Goal: Information Seeking & Learning: Learn about a topic

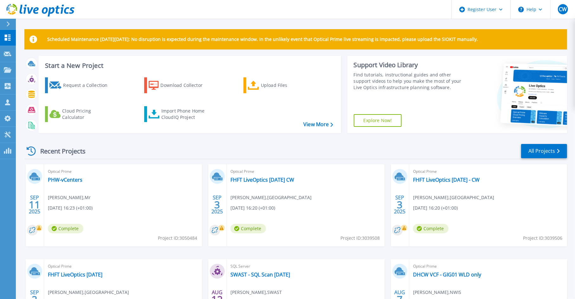
click at [205, 44] on div "Scheduled Maintenance [DATE][DATE]: No disruption is expected during the mainte…" at bounding box center [295, 39] width 542 height 20
click at [70, 181] on link "PHW-vCenters" at bounding box center [65, 179] width 35 height 6
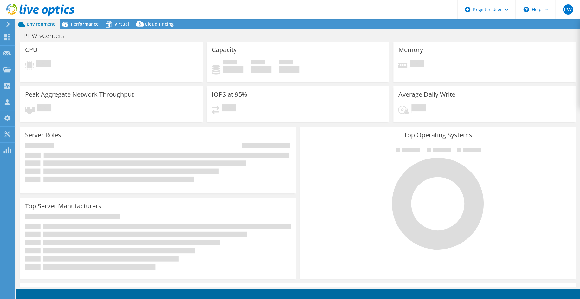
select select "USD"
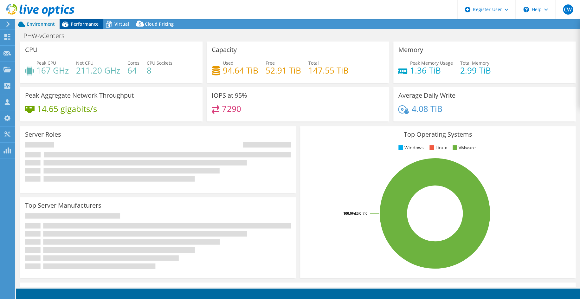
click at [84, 25] on span "Performance" at bounding box center [85, 24] width 28 height 6
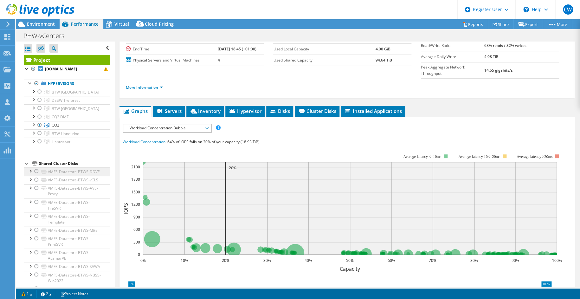
scroll to position [32, 0]
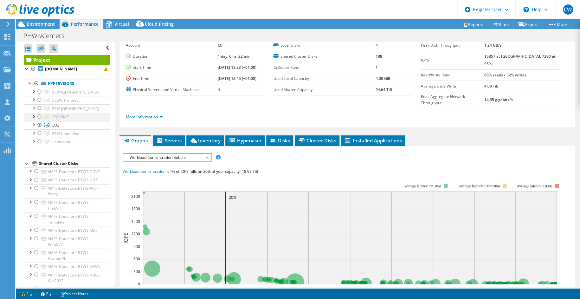
click at [33, 116] on div at bounding box center [33, 116] width 6 height 6
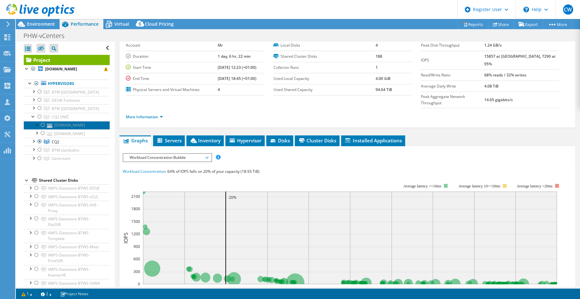
click at [76, 128] on link "rytu6srvvmhdmz2.cymru.nhs.uk" at bounding box center [67, 125] width 86 height 8
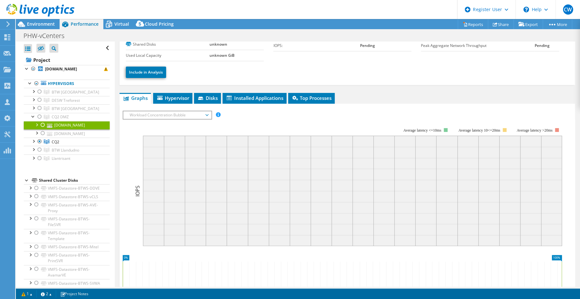
scroll to position [63, 0]
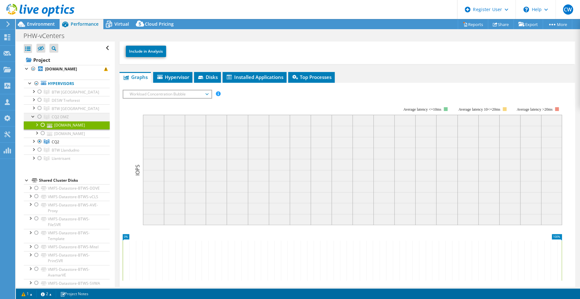
click at [32, 116] on div at bounding box center [33, 116] width 6 height 6
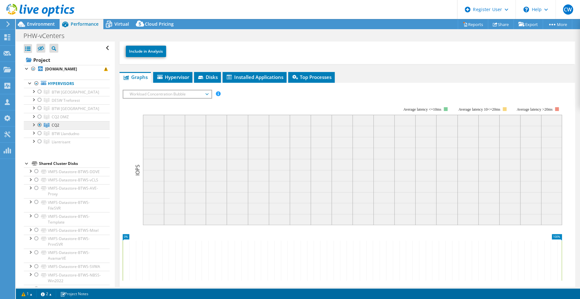
drag, startPoint x: 72, startPoint y: 127, endPoint x: 78, endPoint y: 126, distance: 5.4
click at [73, 127] on link "CQ2" at bounding box center [67, 125] width 86 height 8
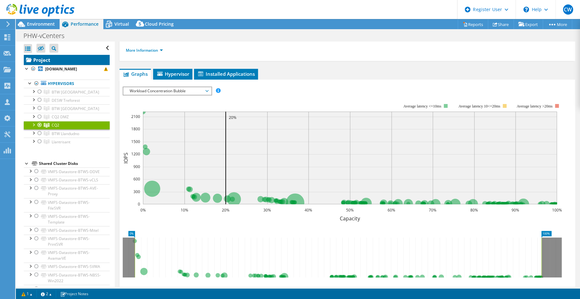
click at [51, 57] on link "Project" at bounding box center [67, 60] width 86 height 10
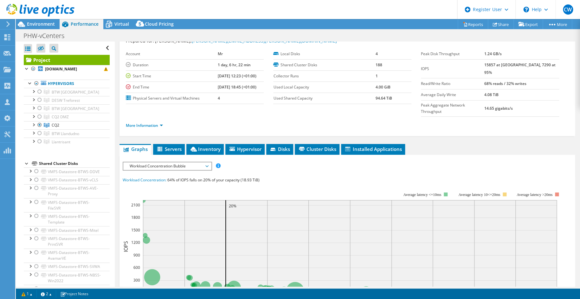
scroll to position [0, 0]
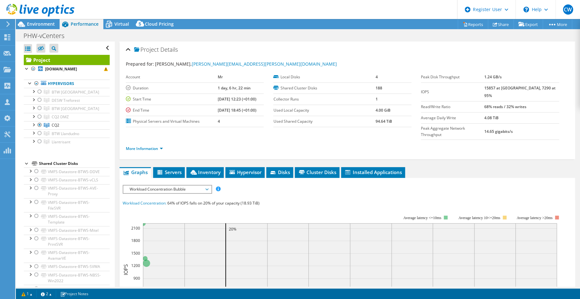
click at [77, 26] on span "Performance" at bounding box center [85, 24] width 28 height 6
click at [28, 18] on div at bounding box center [37, 10] width 74 height 21
click at [34, 22] on span "Environment" at bounding box center [41, 24] width 28 height 6
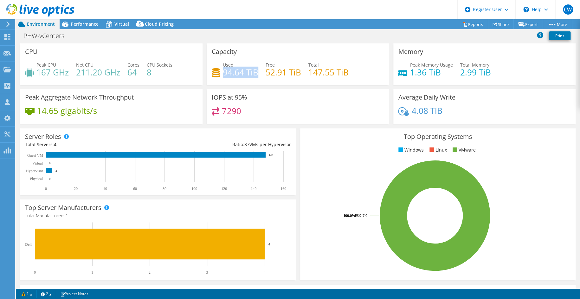
drag, startPoint x: 221, startPoint y: 69, endPoint x: 253, endPoint y: 74, distance: 32.7
click at [253, 74] on h4 "94.64 TiB" at bounding box center [240, 72] width 35 height 7
click at [121, 29] on div "Virtual" at bounding box center [118, 24] width 30 height 10
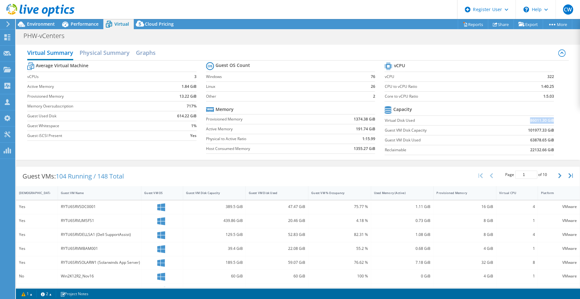
drag, startPoint x: 523, startPoint y: 120, endPoint x: 548, endPoint y: 120, distance: 25.0
click at [548, 120] on td "86011.30 GiB" at bounding box center [523, 120] width 62 height 10
click at [550, 124] on section "vCPU vCPU 322 CPU to vCPU Ratio 1:40.25 Core to vCPU Ratio 1:5.03 Capacity Virt…" at bounding box center [473, 109] width 179 height 97
drag, startPoint x: 548, startPoint y: 139, endPoint x: 499, endPoint y: 138, distance: 49.1
click at [499, 138] on td "63878.65 GiB" at bounding box center [523, 140] width 62 height 10
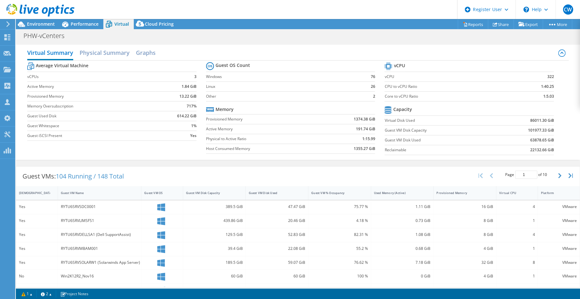
click at [499, 138] on td "63878.65 GiB" at bounding box center [523, 140] width 62 height 10
drag, startPoint x: 515, startPoint y: 138, endPoint x: 548, endPoint y: 138, distance: 33.3
click at [548, 138] on td "63878.65 GiB" at bounding box center [523, 140] width 62 height 10
click at [33, 23] on span "Environment" at bounding box center [41, 24] width 28 height 6
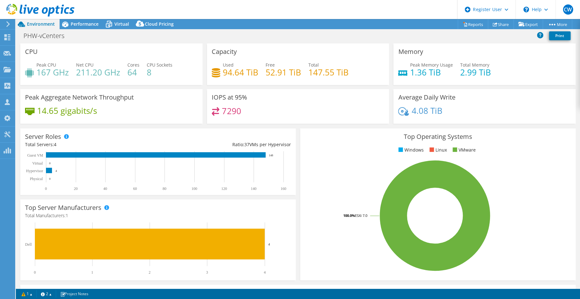
click at [271, 10] on header "CW Dell User Chris Williams Chris.Williams1@dell.com Dell My Profile Log Out \n…" at bounding box center [290, 9] width 580 height 19
click at [348, 150] on ul "Windows Linux VMware" at bounding box center [438, 149] width 266 height 7
click at [274, 5] on header "CW Dell User Chris Williams Chris.Williams1@dell.com Dell My Profile Log Out \n…" at bounding box center [290, 9] width 580 height 19
click at [275, 6] on header "CW Dell User Chris Williams Chris.Williams1@dell.com Dell My Profile Log Out \n…" at bounding box center [290, 9] width 580 height 19
click at [271, 6] on header "CW Dell User Chris Williams Chris.Williams1@dell.com Dell My Profile Log Out \n…" at bounding box center [290, 9] width 580 height 19
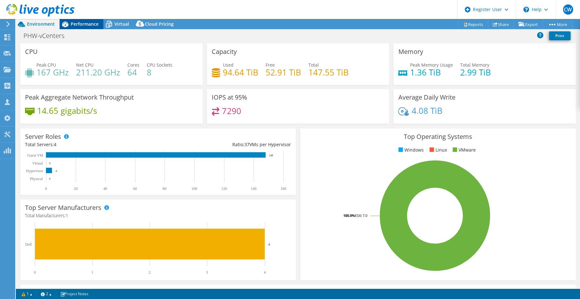
click at [89, 25] on span "Performance" at bounding box center [85, 24] width 28 height 6
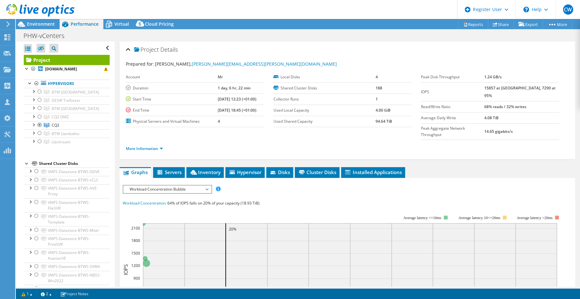
click at [34, 18] on div at bounding box center [37, 10] width 74 height 21
click at [124, 23] on span "Virtual" at bounding box center [121, 24] width 15 height 6
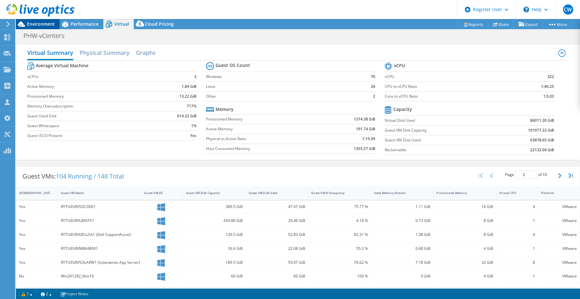
click at [50, 22] on span "Environment" at bounding box center [41, 24] width 28 height 6
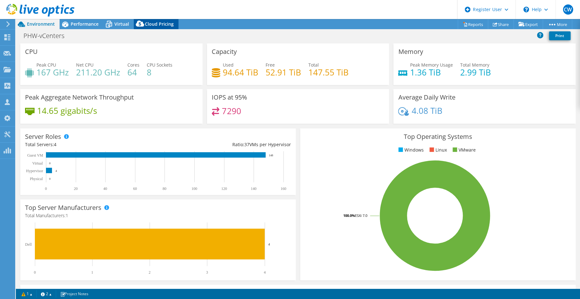
drag, startPoint x: 80, startPoint y: 23, endPoint x: 161, endPoint y: 21, distance: 81.8
click at [80, 23] on span "Performance" at bounding box center [85, 24] width 28 height 6
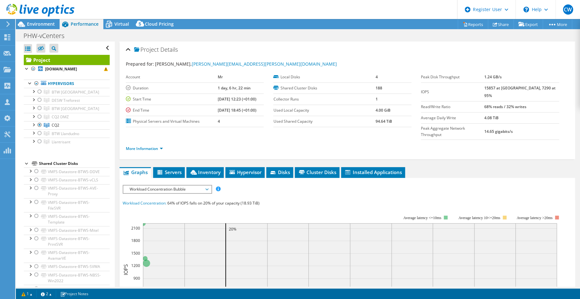
click at [168, 185] on span "Workload Concentration Bubble" at bounding box center [166, 189] width 81 height 8
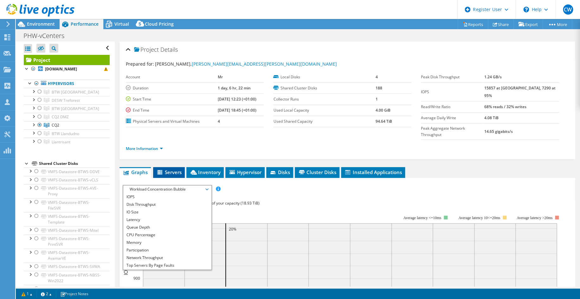
click at [174, 169] on span "Servers" at bounding box center [168, 172] width 25 height 6
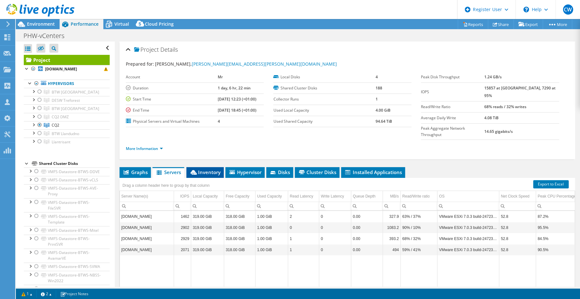
click at [203, 169] on span "Inventory" at bounding box center [204, 172] width 31 height 6
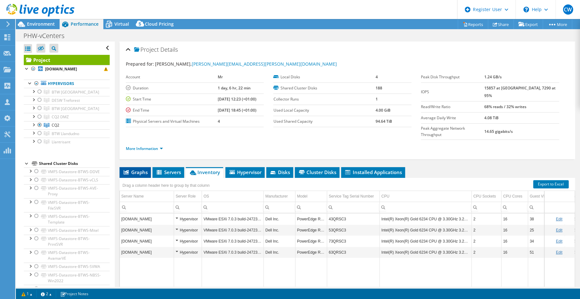
click at [131, 169] on span "Graphs" at bounding box center [135, 172] width 25 height 6
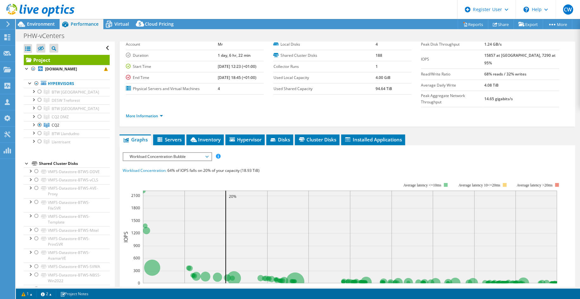
scroll to position [32, 0]
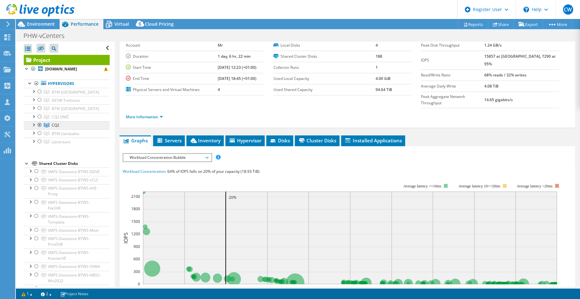
click at [64, 125] on link "CQ2" at bounding box center [67, 125] width 86 height 8
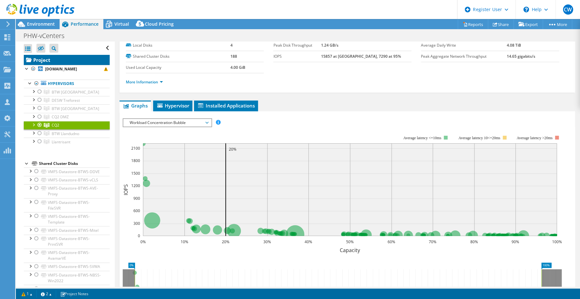
click at [43, 61] on link "Project" at bounding box center [67, 60] width 86 height 10
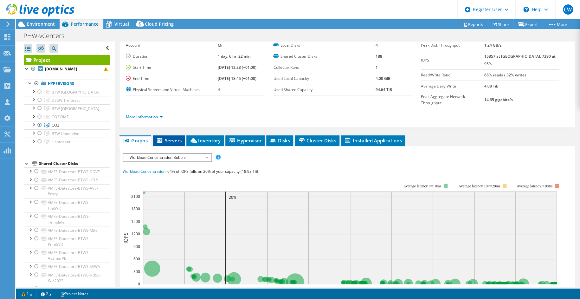
click at [165, 137] on span "Servers" at bounding box center [168, 140] width 25 height 6
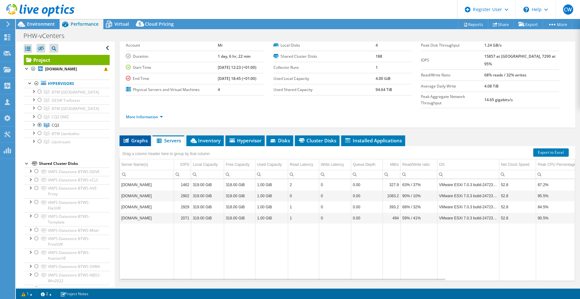
click at [141, 137] on span "Graphs" at bounding box center [135, 140] width 25 height 6
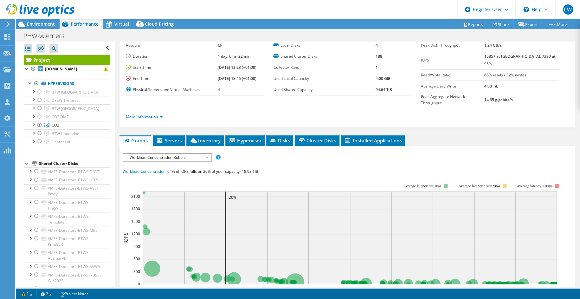
click at [488, 135] on ul "Graphs Servers Inventory Hypervisor Disks Cluster Disks Installed Applications" at bounding box center [347, 140] width 456 height 11
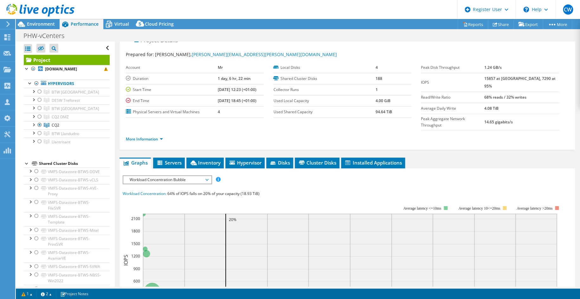
scroll to position [0, 0]
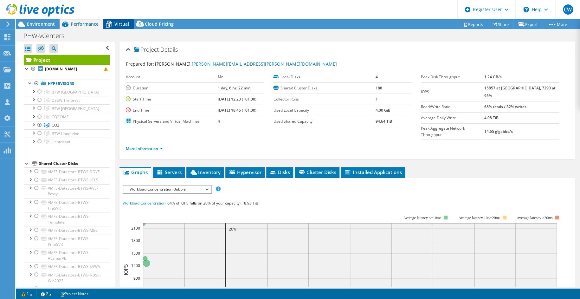
click at [120, 27] on div "Virtual" at bounding box center [118, 24] width 30 height 10
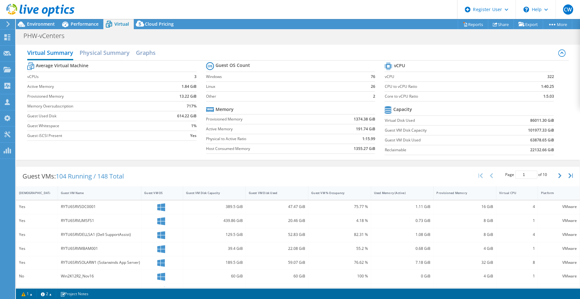
scroll to position [127, 0]
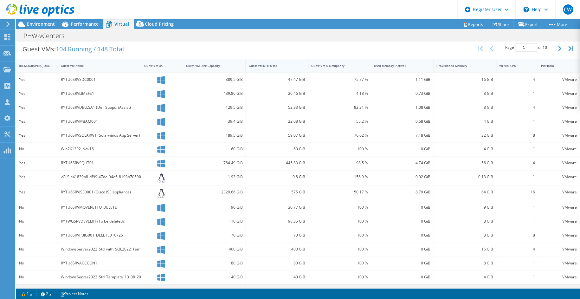
click at [274, 67] on div "Guest VM Disk Used" at bounding box center [273, 66] width 55 height 10
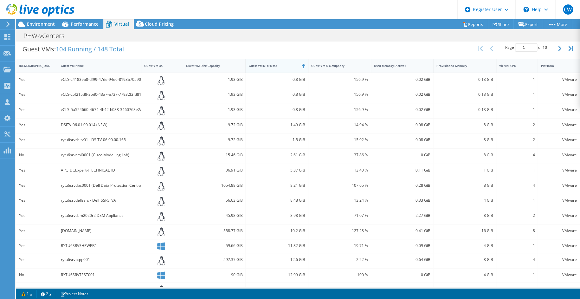
click at [278, 67] on div "Guest VM Disk Used" at bounding box center [273, 66] width 55 height 10
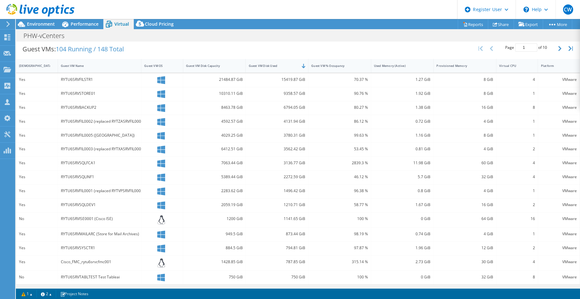
click at [314, 46] on div "Guest VMs: 104 Running / 148 Total Page 1 of 10 5 rows 10 rows 20 rows 25 rows …" at bounding box center [297, 49] width 563 height 20
